Goal: Task Accomplishment & Management: Use online tool/utility

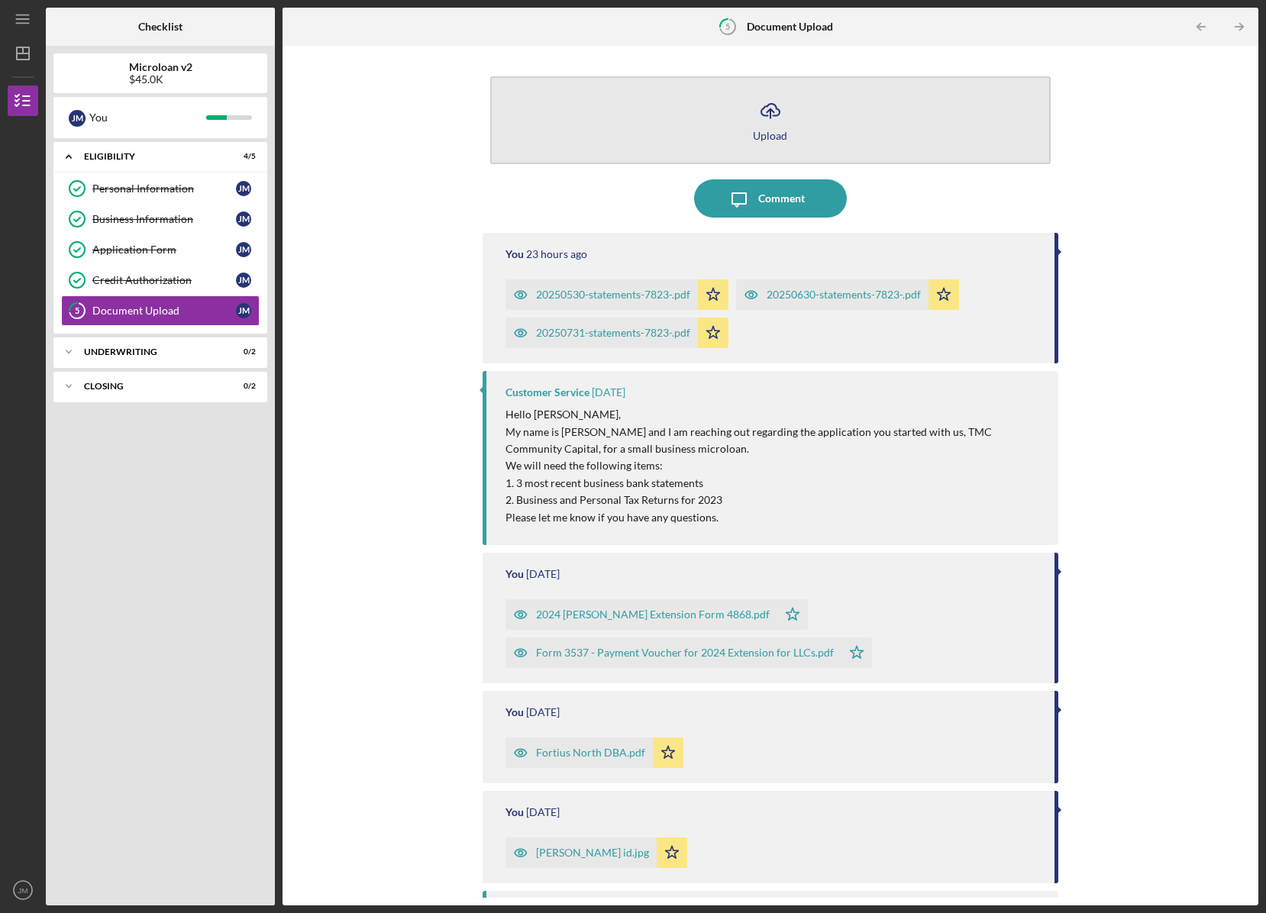
click at [765, 121] on icon "Icon/Upload" at bounding box center [770, 111] width 38 height 38
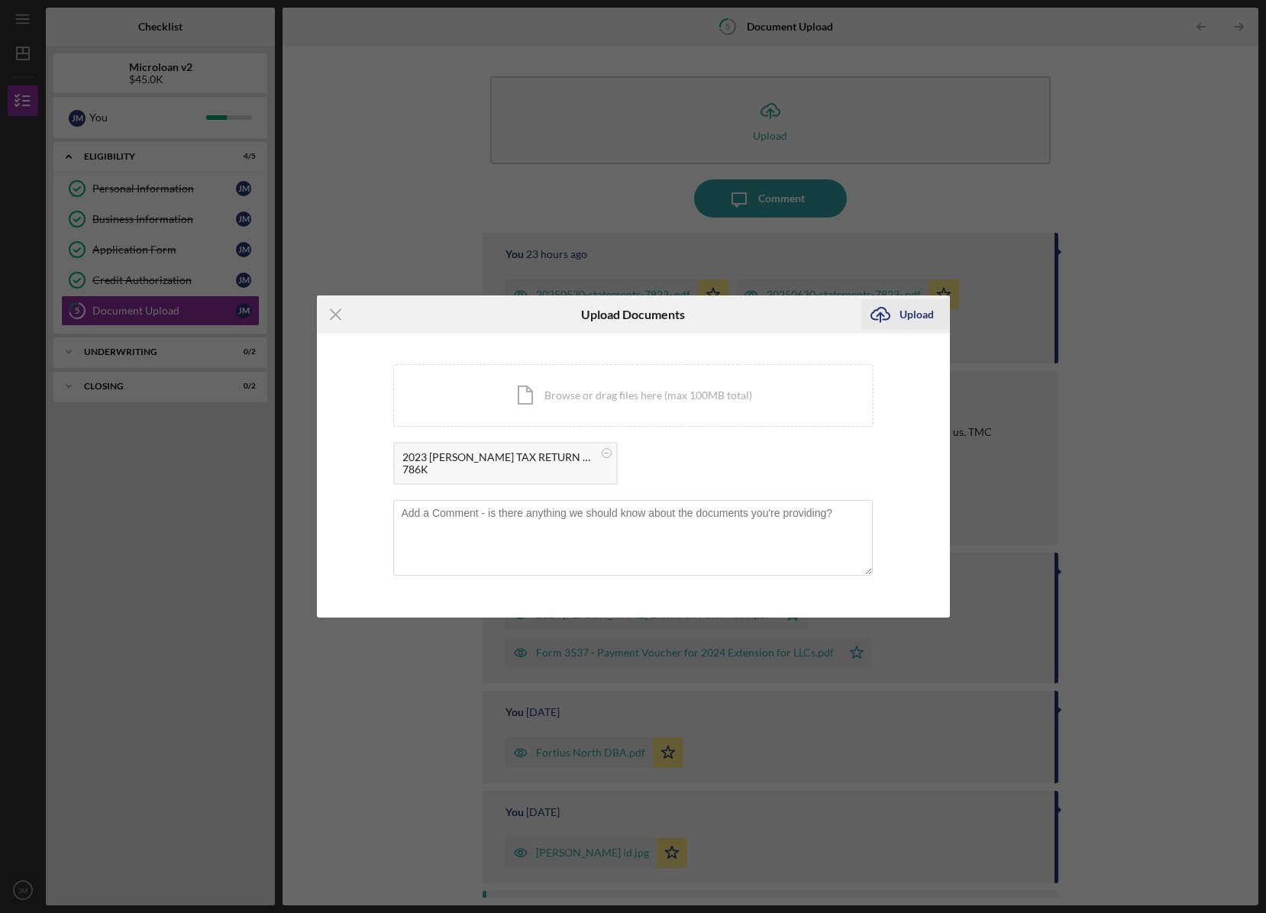
click at [912, 319] on div "Upload" at bounding box center [916, 314] width 34 height 31
